Goal: Information Seeking & Learning: Learn about a topic

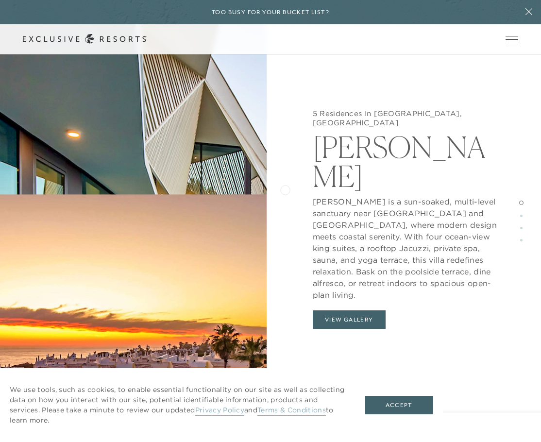
scroll to position [1120, 0]
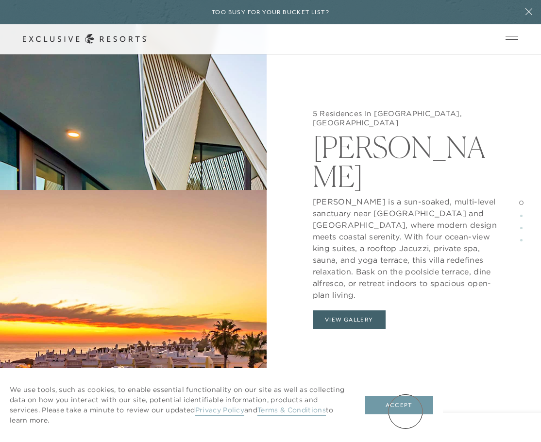
click at [406, 412] on button "Accept" at bounding box center [400, 405] width 68 height 18
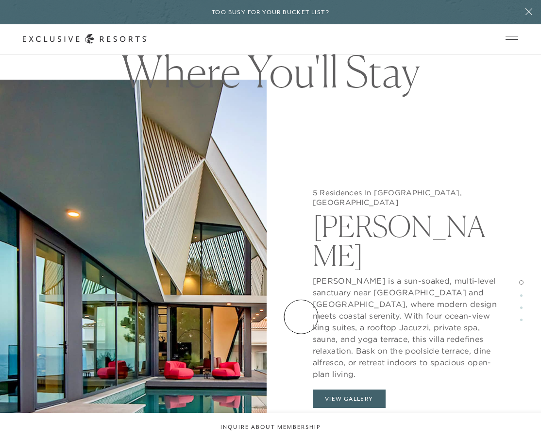
scroll to position [877, 0]
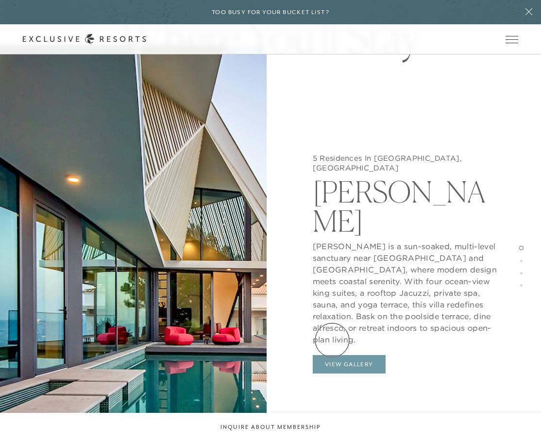
click at [332, 355] on button "View Gallery" at bounding box center [349, 364] width 73 height 18
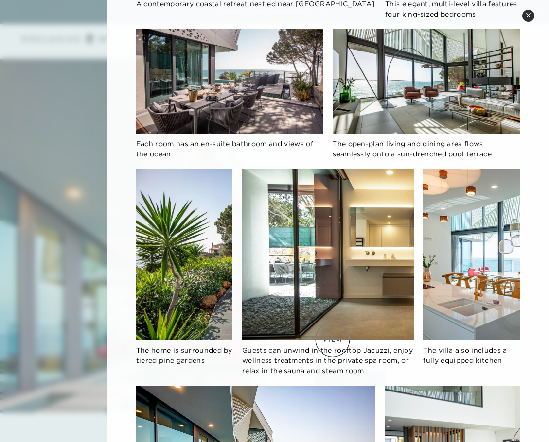
scroll to position [292, 0]
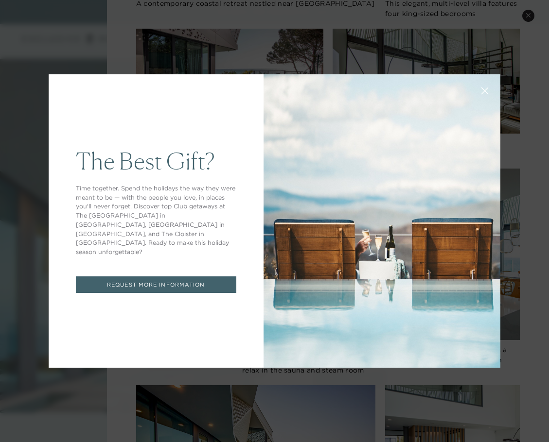
click at [481, 90] on icon at bounding box center [484, 90] width 7 height 7
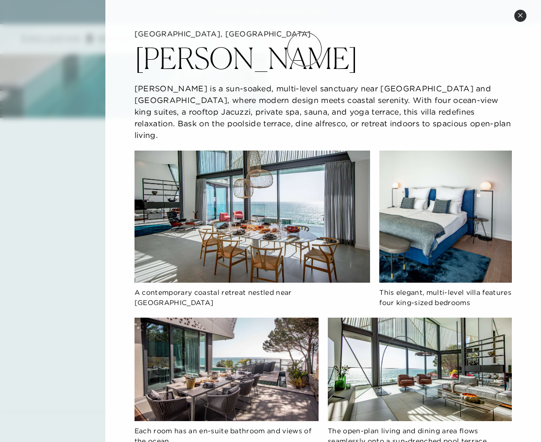
scroll to position [1245, 0]
click at [236, 48] on h2 "[PERSON_NAME]" at bounding box center [247, 58] width 224 height 29
click at [226, 62] on h2 "[PERSON_NAME]" at bounding box center [247, 58] width 224 height 29
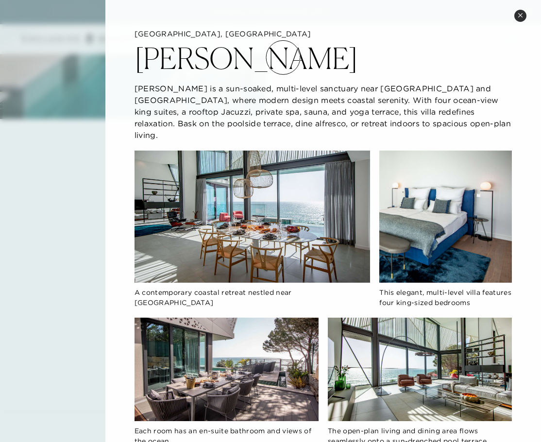
drag, startPoint x: 283, startPoint y: 57, endPoint x: 421, endPoint y: 35, distance: 139.4
click at [282, 57] on div "[PERSON_NAME]" at bounding box center [324, 56] width 378 height 34
click at [524, 14] on button "Close quickview" at bounding box center [521, 16] width 12 height 12
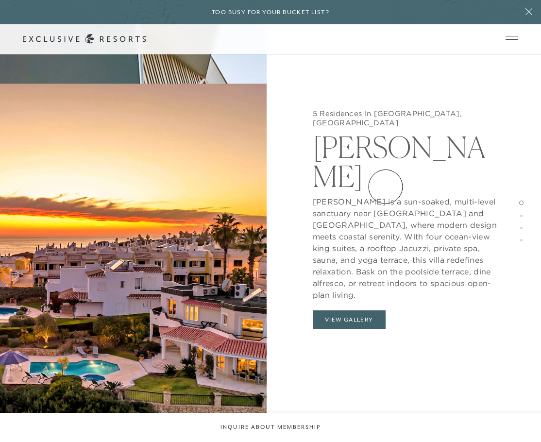
click at [384, 161] on h2 "[PERSON_NAME]" at bounding box center [408, 159] width 191 height 63
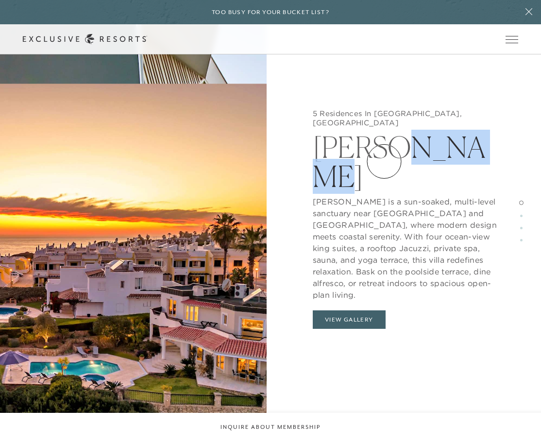
click at [384, 161] on h2 "[PERSON_NAME]" at bounding box center [408, 159] width 191 height 63
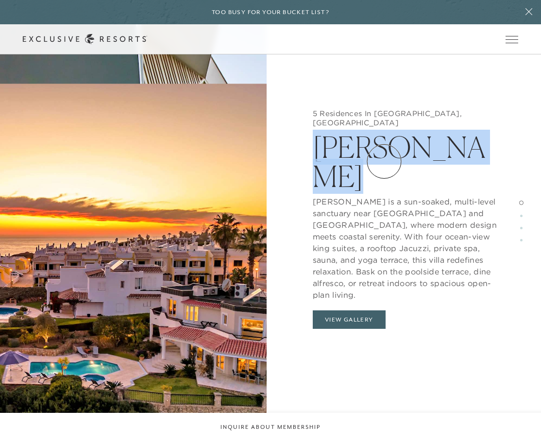
click at [384, 161] on h2 "[PERSON_NAME]" at bounding box center [408, 159] width 191 height 63
copy h2 "[PERSON_NAME]"
click at [363, 311] on button "View Gallery" at bounding box center [349, 320] width 73 height 18
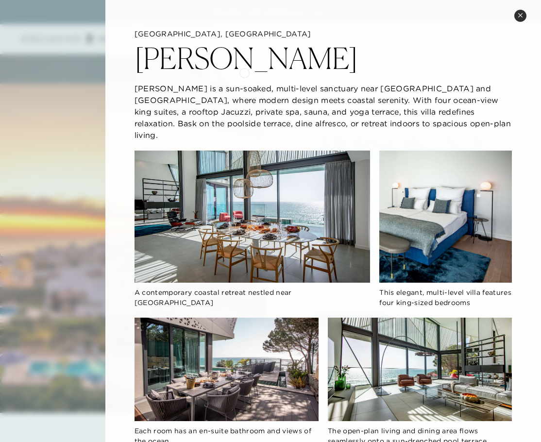
scroll to position [1244, 0]
click at [522, 15] on icon at bounding box center [520, 15] width 5 height 5
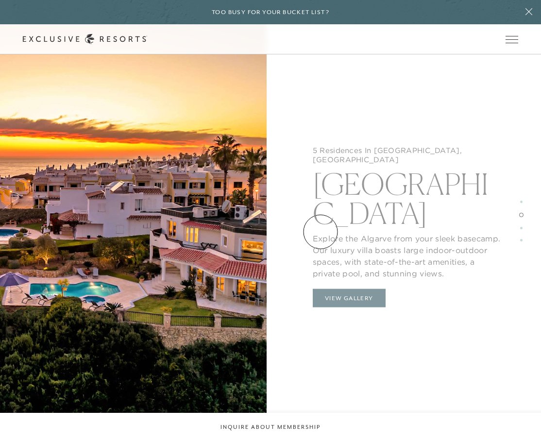
scroll to position [1486, 0]
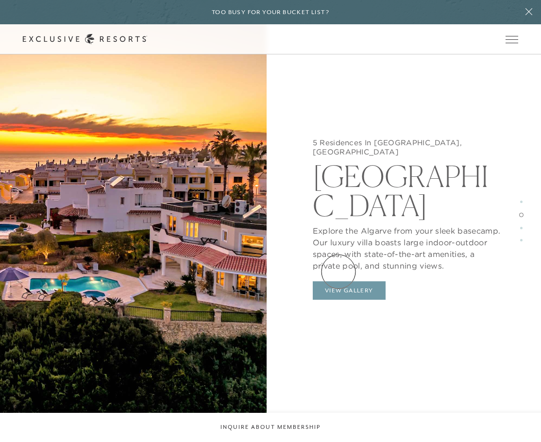
click at [339, 281] on button "View Gallery" at bounding box center [349, 290] width 73 height 18
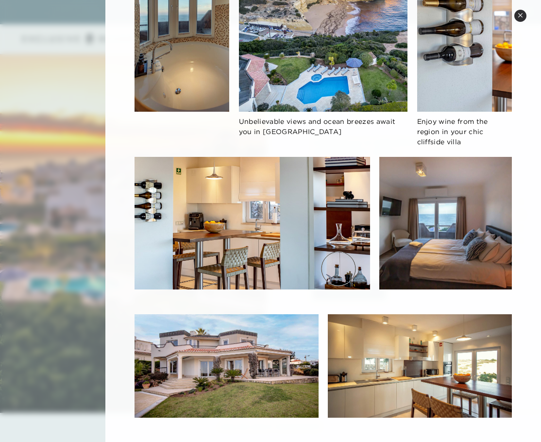
scroll to position [486, 0]
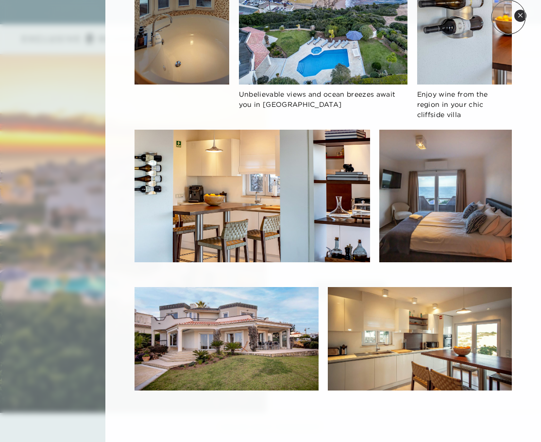
click at [522, 17] on icon at bounding box center [520, 15] width 5 height 5
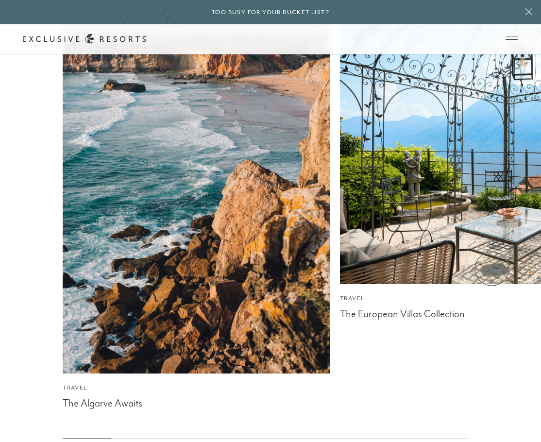
scroll to position [4129, 0]
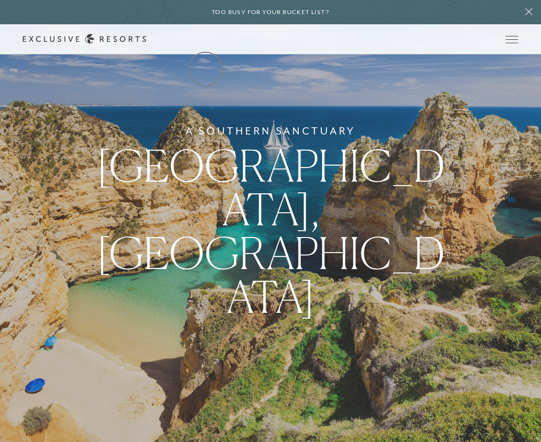
click at [0, 0] on link "The Collection" at bounding box center [0, 0] width 0 height 0
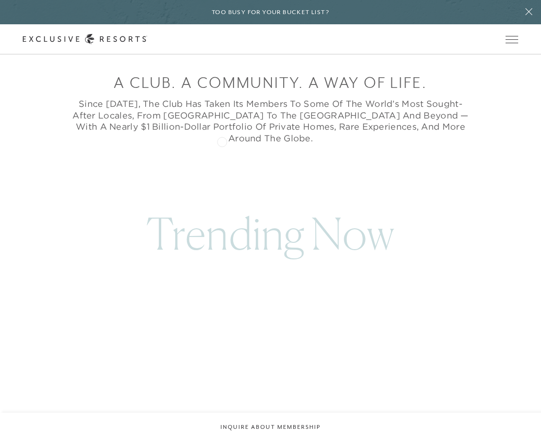
scroll to position [438, 0]
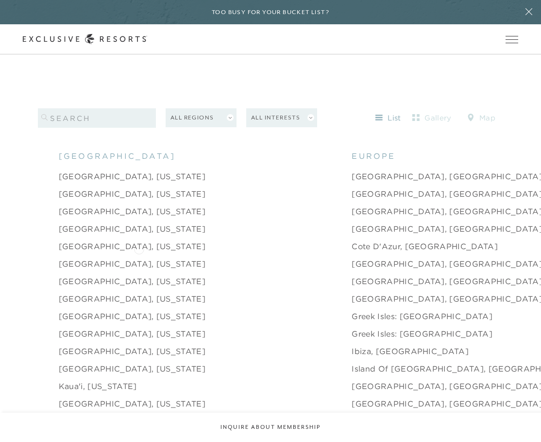
scroll to position [972, 0]
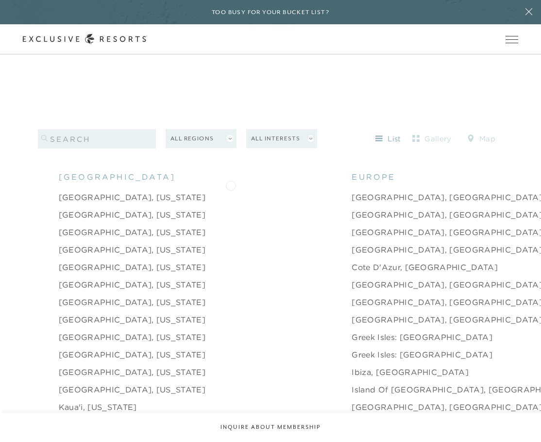
click at [352, 192] on link "[GEOGRAPHIC_DATA], [GEOGRAPHIC_DATA]" at bounding box center [447, 198] width 191 height 12
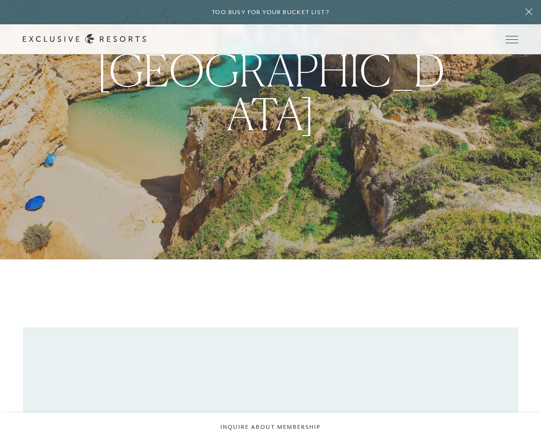
scroll to position [193, 0]
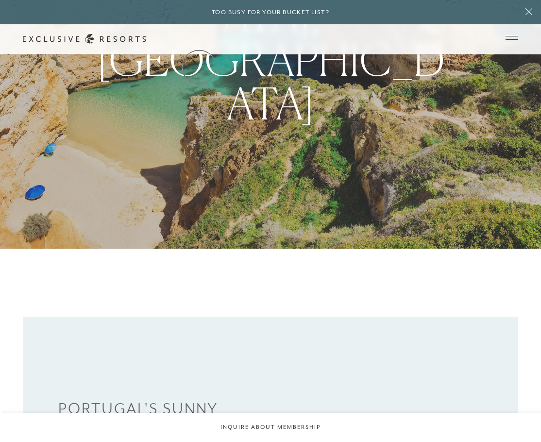
click at [0, 0] on link "Residence Collection" at bounding box center [0, 0] width 0 height 0
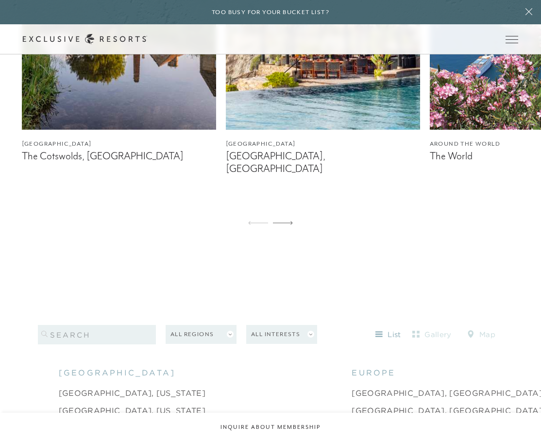
scroll to position [778, 0]
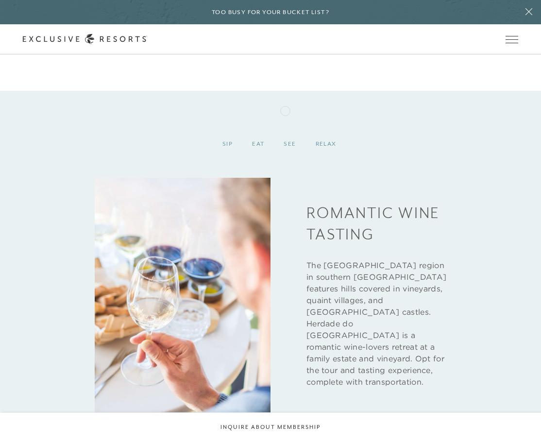
scroll to position [3139, 0]
